Goal: Task Accomplishment & Management: Manage account settings

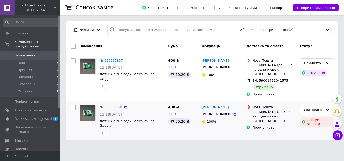
click at [72, 105] on input "checkbox" at bounding box center [72, 107] width 5 height 5
checkbox input "true"
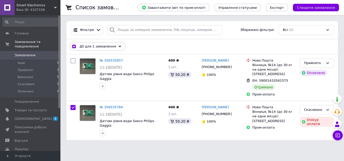
click at [117, 46] on div "Дії для 1 замовлення" at bounding box center [97, 47] width 55 height 8
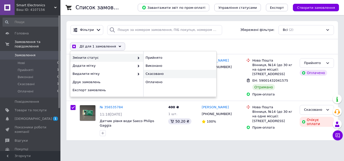
click at [150, 71] on div "Скасовано" at bounding box center [179, 74] width 73 height 8
click at [156, 73] on div "Скасовано" at bounding box center [179, 74] width 73 height 8
click at [155, 75] on div "Скасовано" at bounding box center [179, 74] width 73 height 8
click at [150, 73] on div "Скасовано" at bounding box center [179, 74] width 73 height 8
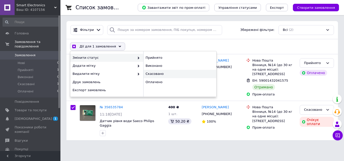
click at [154, 74] on div "Скасовано" at bounding box center [179, 74] width 73 height 8
click at [173, 42] on div "Дії для 1 замовлення Вибрати все 2 замовлень Вибрані всі 2 замовлень Скасувати …" at bounding box center [201, 46] width 269 height 13
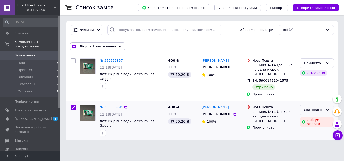
click at [327, 109] on icon at bounding box center [327, 110] width 4 height 4
click at [252, 143] on html "Smart Electronics Ваш ID: 4107156 Сайт Smart Electronics Кабінет покупця Переві…" at bounding box center [172, 73] width 344 height 146
checkbox input "true"
click at [72, 108] on input "checkbox" at bounding box center [72, 107] width 5 height 5
checkbox input "false"
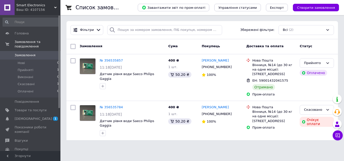
drag, startPoint x: 113, startPoint y: 108, endPoint x: 105, endPoint y: 150, distance: 43.3
click at [105, 146] on html "Smart Electronics Ваш ID: 4107156 Сайт Smart Electronics Кабінет покупця Переві…" at bounding box center [172, 73] width 344 height 146
click at [32, 117] on span "[DEMOGRAPHIC_DATA]" at bounding box center [33, 119] width 37 height 5
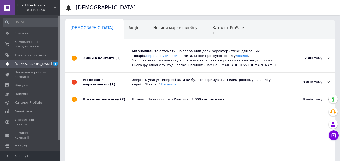
click at [103, 57] on div "Зміни в контенті (1)" at bounding box center [107, 58] width 49 height 28
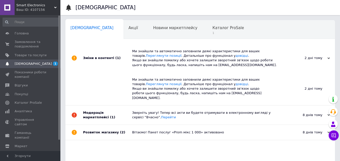
click at [103, 57] on div "Зміни в контенті (1)" at bounding box center [107, 58] width 49 height 28
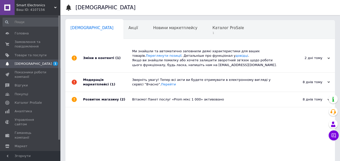
click at [109, 84] on div "Модерація маркетплейсі (1)" at bounding box center [107, 82] width 49 height 19
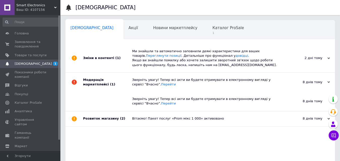
click at [109, 84] on div "Модерація маркетплейсі (1)" at bounding box center [107, 82] width 49 height 19
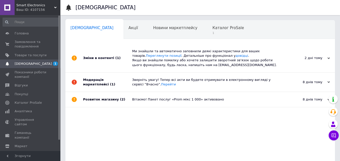
click at [104, 98] on div "Розвиток магазину (2)" at bounding box center [107, 99] width 49 height 15
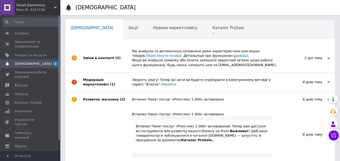
click at [104, 98] on div "Розвиток магазину (2)" at bounding box center [107, 99] width 49 height 15
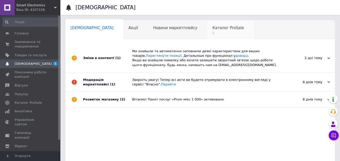
click at [212, 29] on span "Каталог ProSale" at bounding box center [227, 28] width 31 height 5
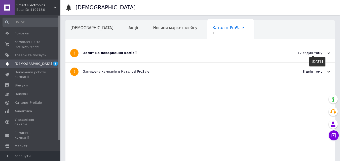
click at [328, 52] on div "17 годин тому" at bounding box center [305, 53] width 50 height 5
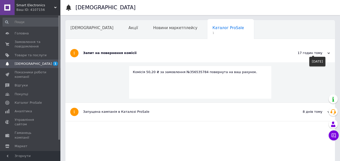
click at [329, 52] on div "17 годин тому" at bounding box center [305, 53] width 50 height 5
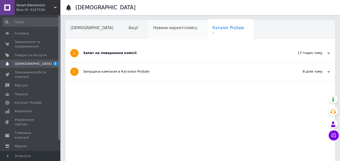
click at [155, 28] on span "Новини маркетплейсу" at bounding box center [175, 28] width 44 height 5
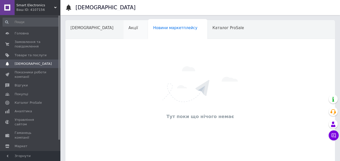
click at [124, 36] on div "Акції" at bounding box center [136, 29] width 25 height 19
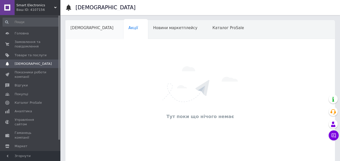
click at [85, 30] on span "[DEMOGRAPHIC_DATA]" at bounding box center [91, 28] width 43 height 5
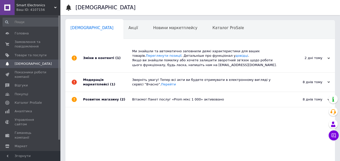
drag, startPoint x: 59, startPoint y: 54, endPoint x: 60, endPoint y: -6, distance: 59.6
click at [60, 0] on html "Smart Electronics Ваш ID: 4107156 Сайт Smart Electronics Кабінет покупця Переві…" at bounding box center [170, 101] width 340 height 203
click at [29, 53] on span "Товари та послуги" at bounding box center [31, 55] width 32 height 5
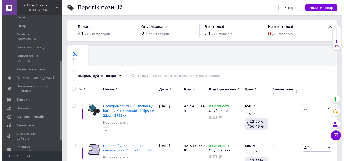
scroll to position [76, 0]
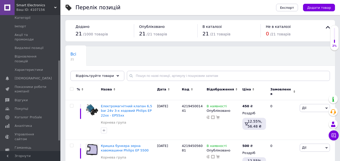
drag, startPoint x: 59, startPoint y: 88, endPoint x: 62, endPoint y: 132, distance: 44.6
click at [30, 124] on span "Аналітика" at bounding box center [31, 126] width 32 height 5
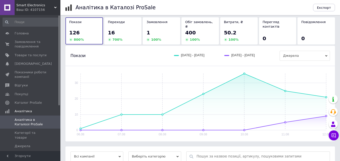
drag, startPoint x: 59, startPoint y: 67, endPoint x: 66, endPoint y: 0, distance: 67.2
click at [66, 0] on div "Smart Electronics Ваш ID: 4107156 Сайт Smart Electronics Кабінет покупця Переві…" at bounding box center [170, 87] width 340 height 257
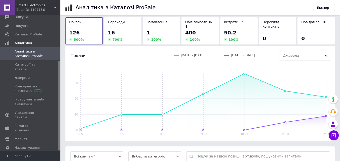
scroll to position [69, 0]
